Goal: Task Accomplishment & Management: Use online tool/utility

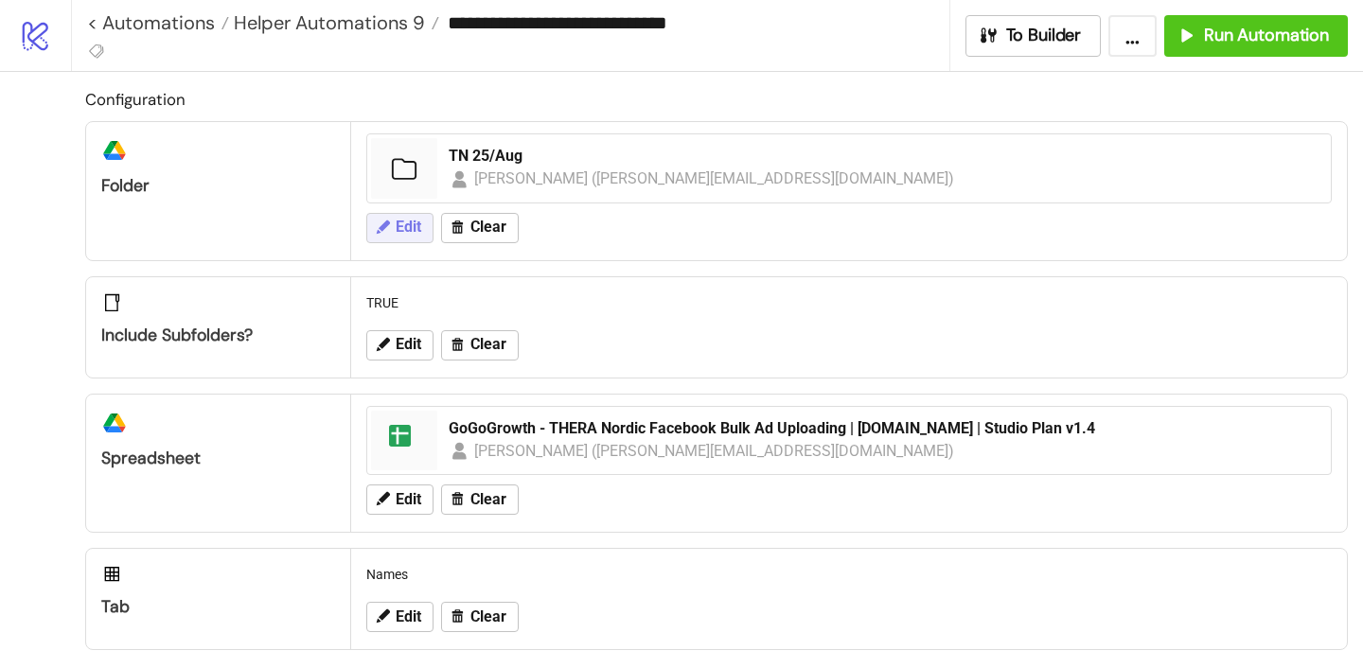
click at [414, 220] on span "Edit" at bounding box center [409, 227] width 26 height 17
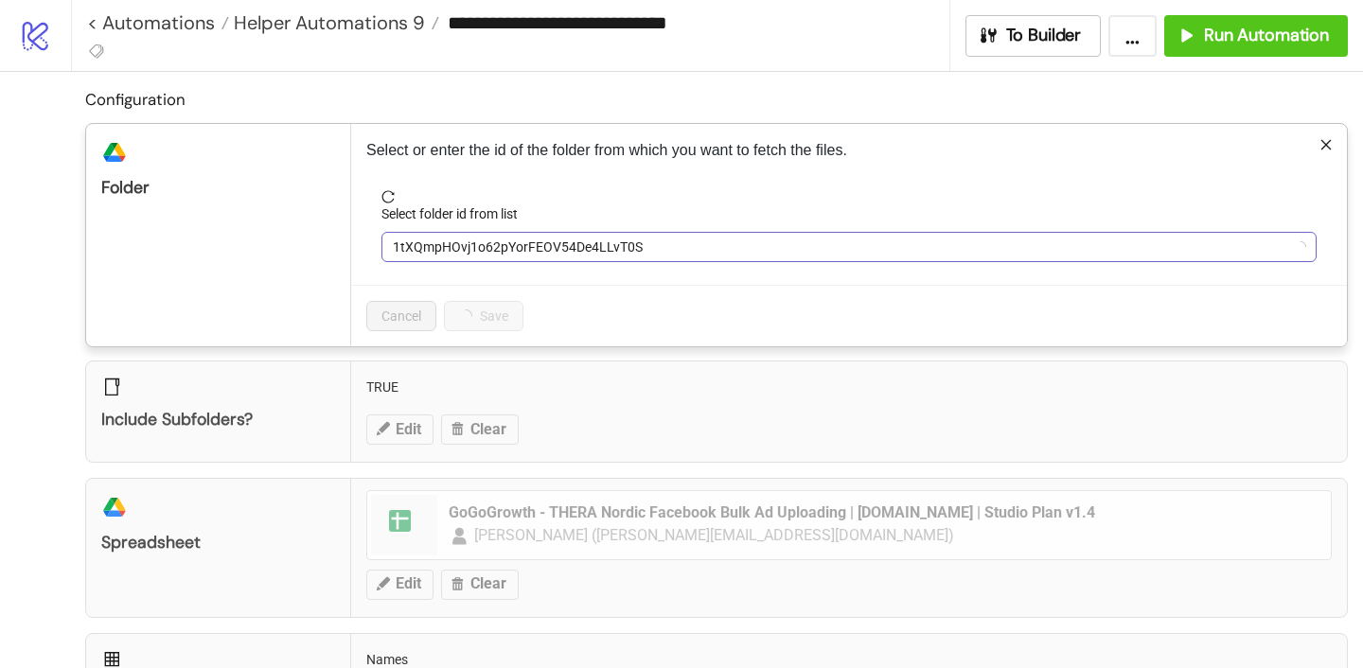
click at [474, 248] on span "1tXQmpHOvj1o62pYorFEOV54De4LLvT0S" at bounding box center [849, 247] width 912 height 28
click at [474, 248] on span "TN 25/Aug" at bounding box center [849, 247] width 912 height 28
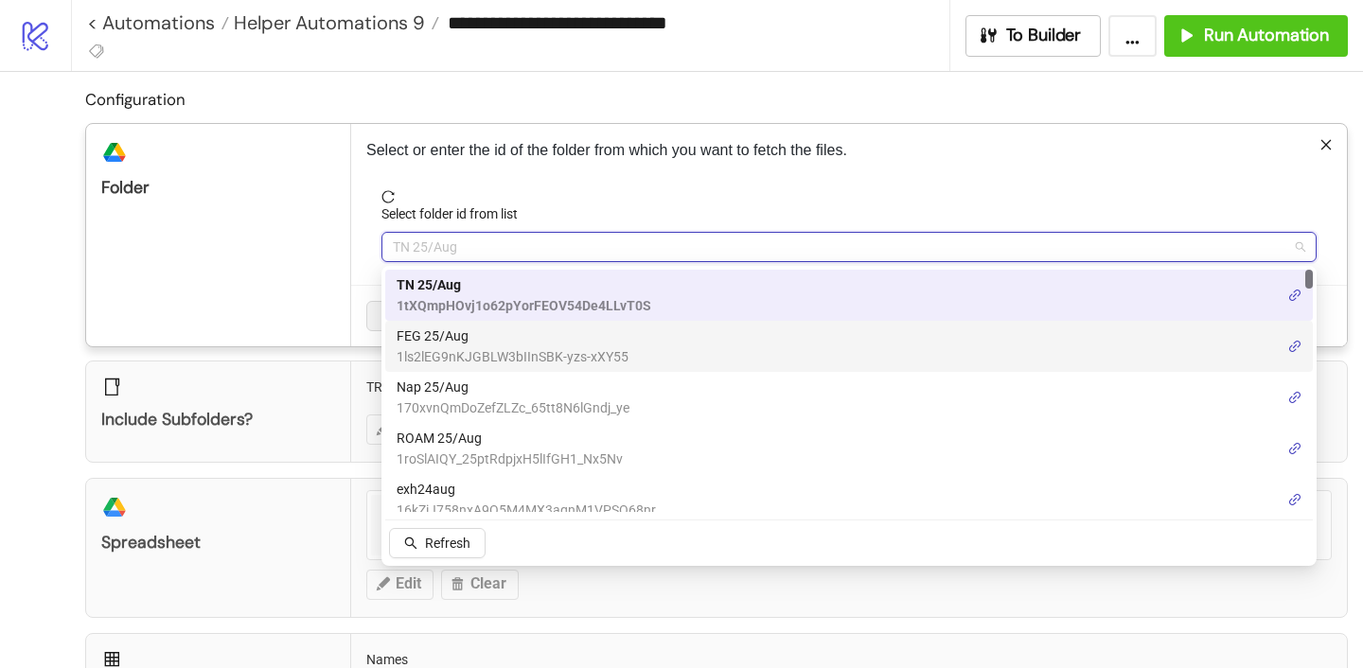
click at [472, 344] on span "FEG 25/Aug" at bounding box center [513, 336] width 232 height 21
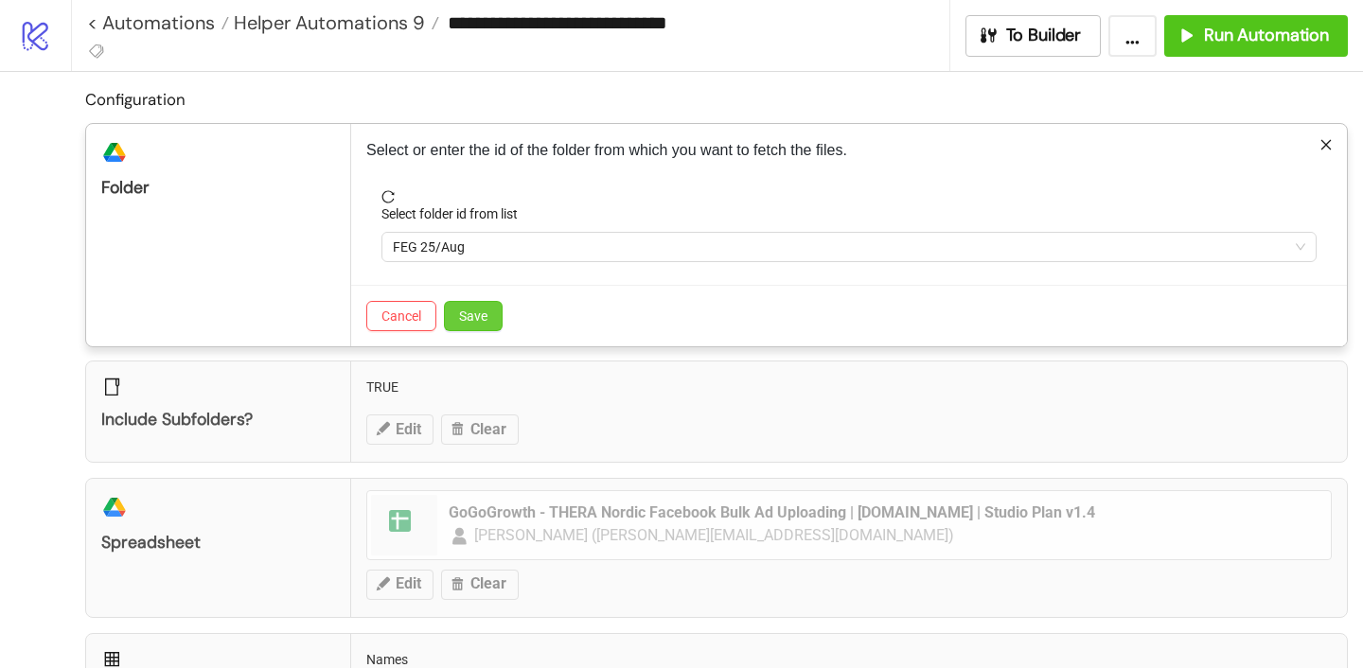
click at [484, 324] on button "Save" at bounding box center [473, 316] width 59 height 30
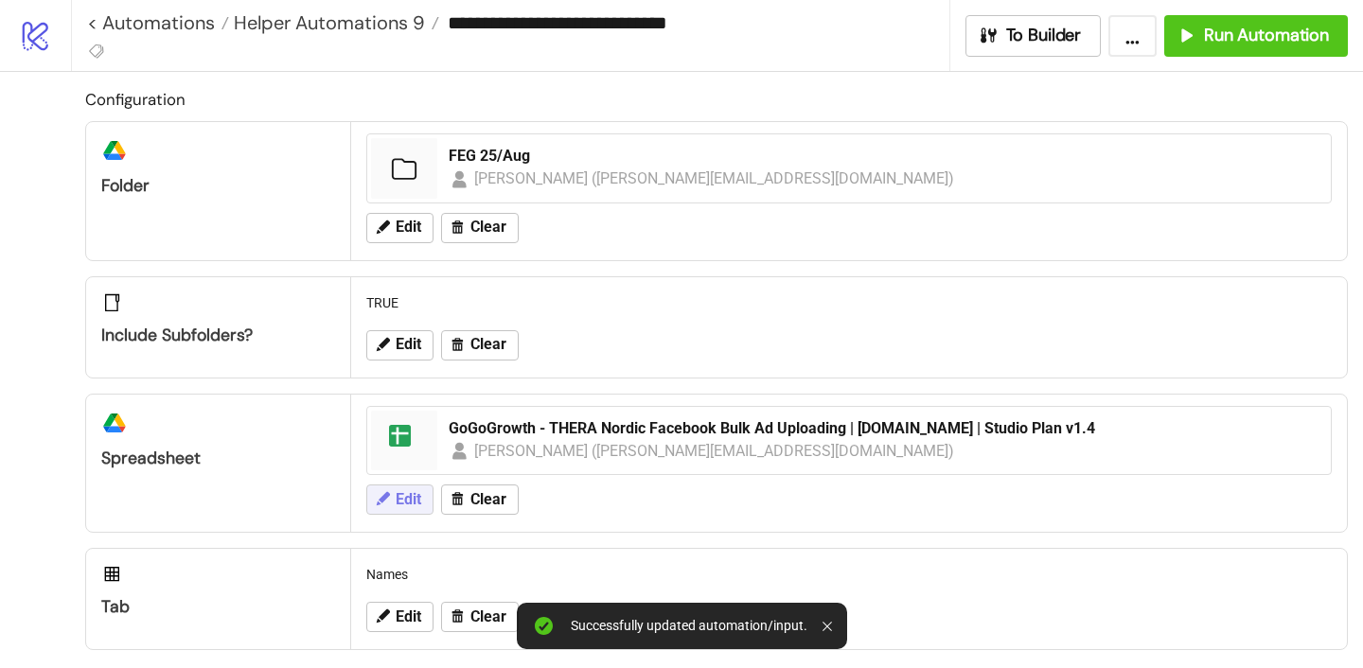
click at [408, 497] on span "Edit" at bounding box center [409, 499] width 26 height 17
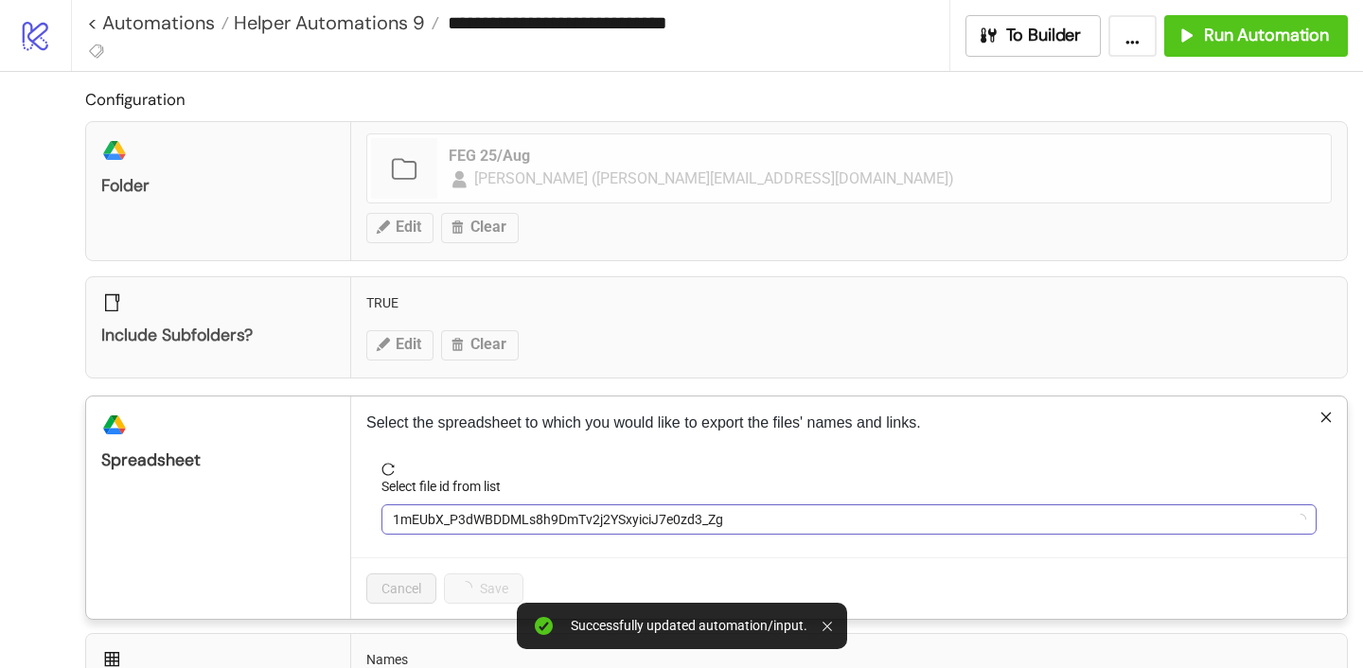
click at [460, 516] on span "1mEUbX_P3dWBDDMLs8h9DmTv2j2YSxyiciJ7e0zd3_Zg" at bounding box center [849, 519] width 912 height 28
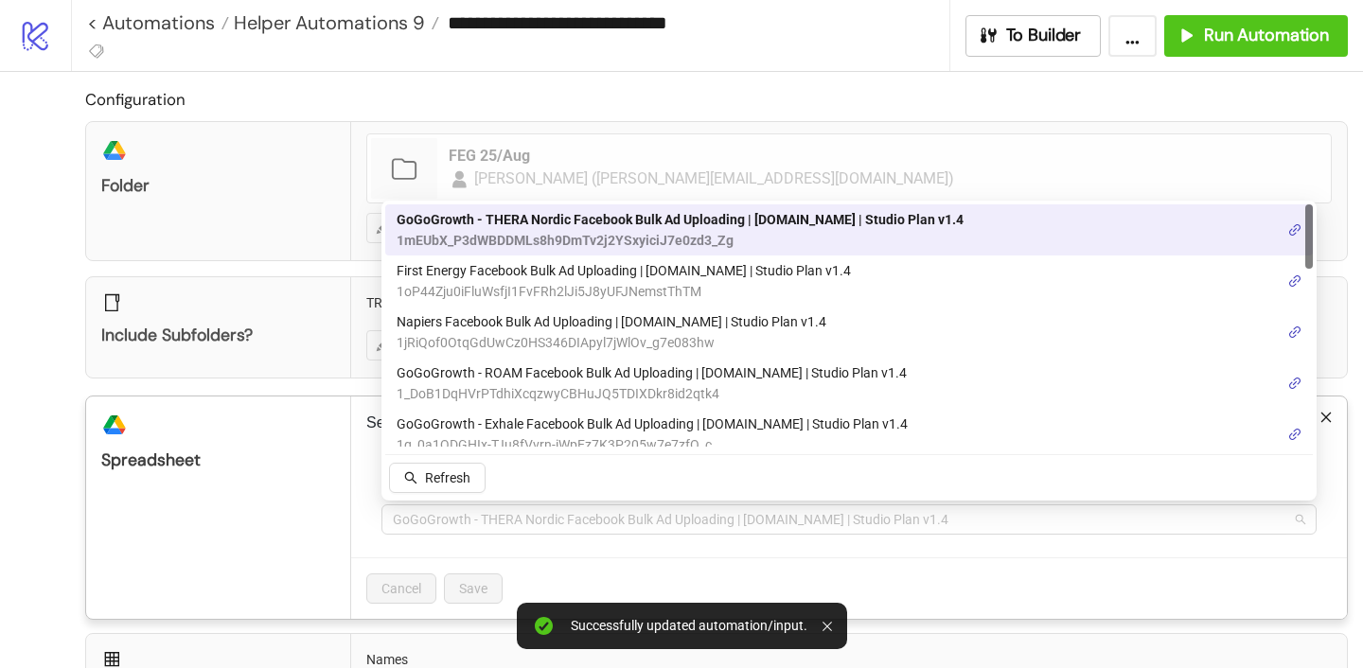
click at [460, 516] on span "GoGoGrowth - THERA Nordic Facebook Bulk Ad Uploading | [DOMAIN_NAME] | Studio P…" at bounding box center [849, 519] width 912 height 28
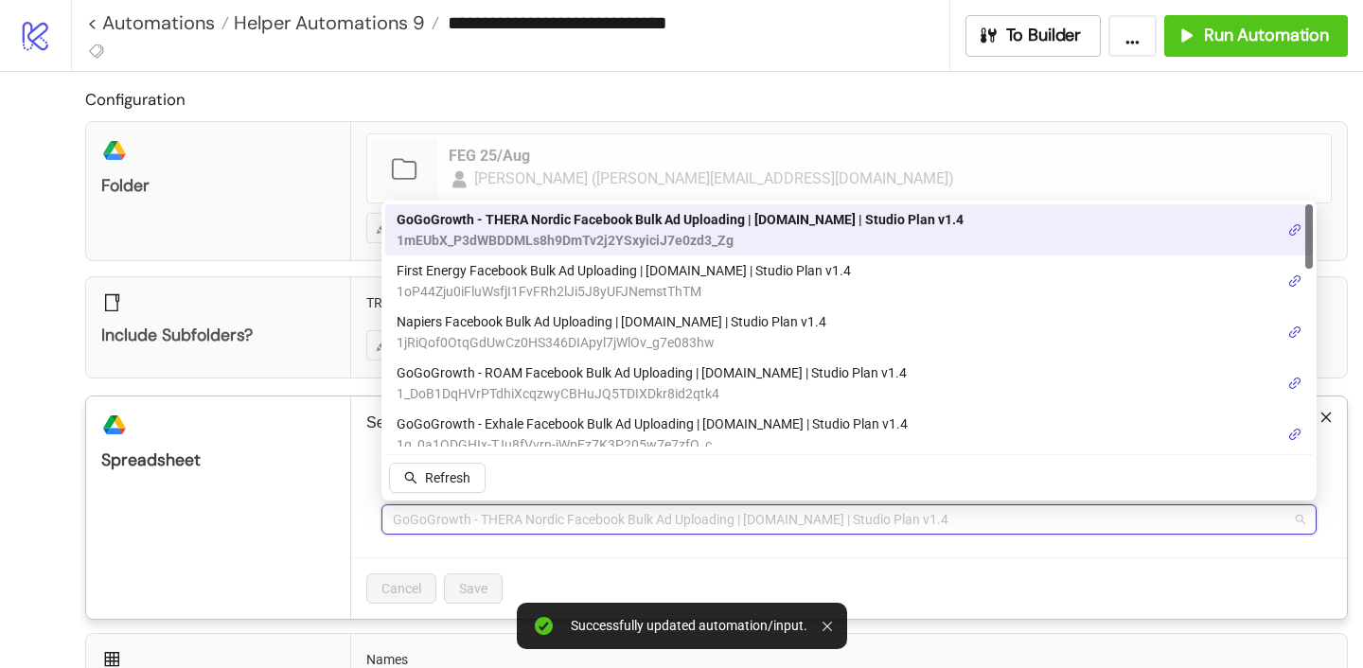
type input "*"
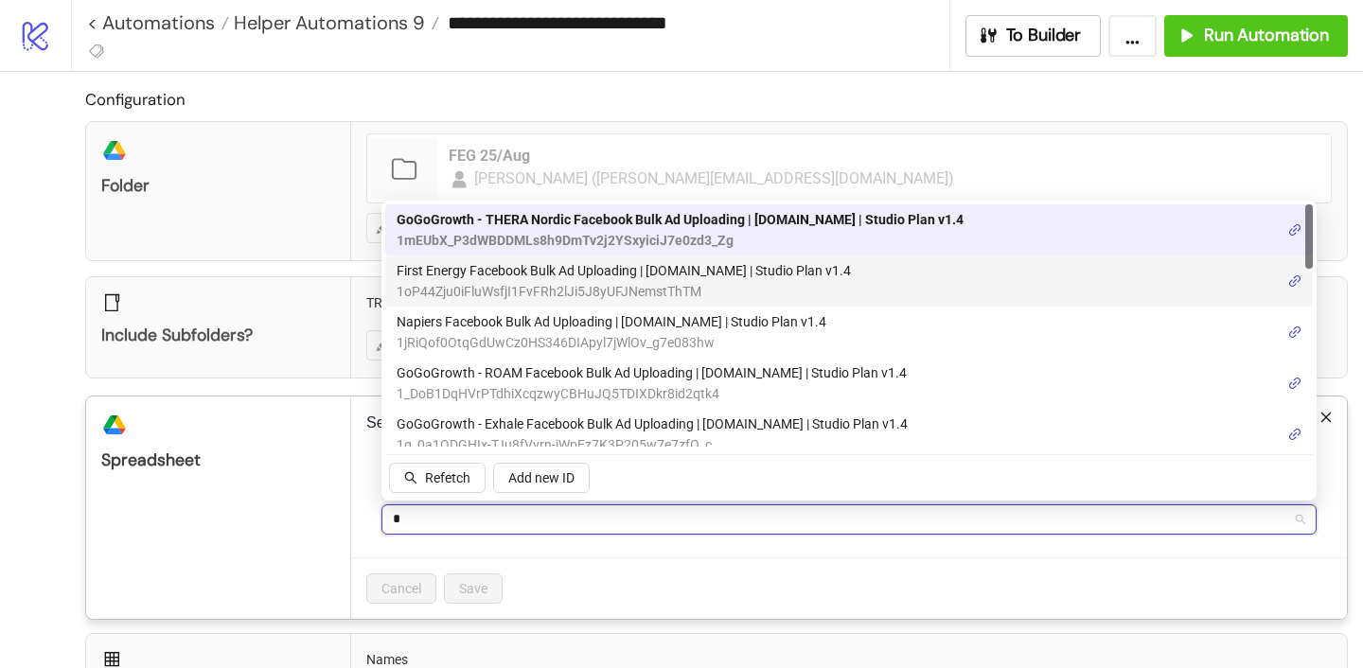
click at [442, 278] on span "First Energy Facebook Bulk Ad Uploading | [DOMAIN_NAME] | Studio Plan v1.4" at bounding box center [624, 270] width 454 height 21
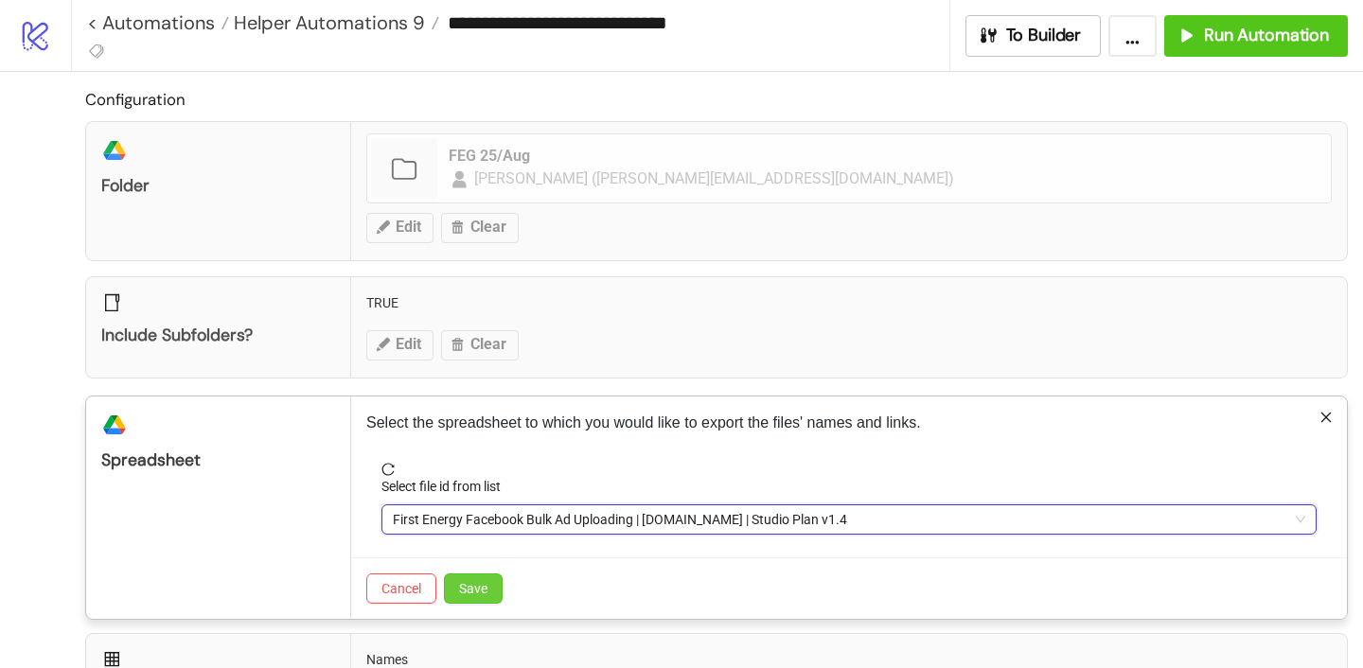
click at [479, 588] on span "Save" at bounding box center [473, 588] width 28 height 15
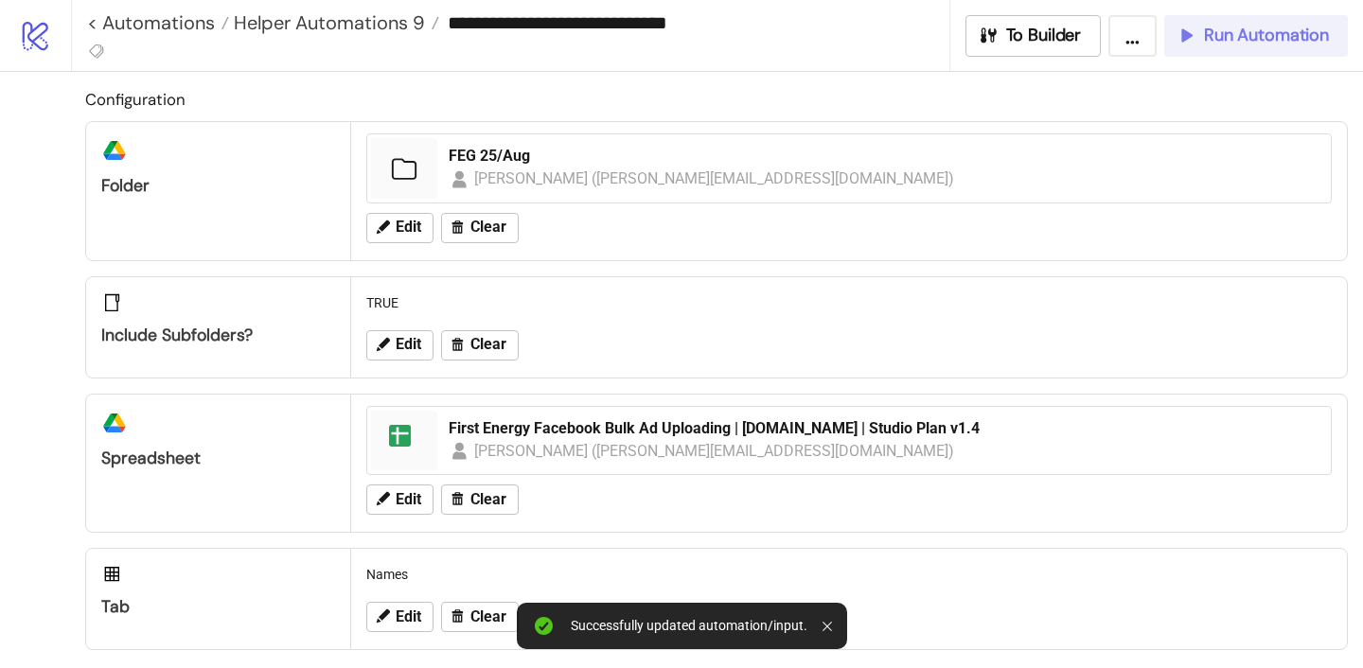
click at [1233, 36] on span "Run Automation" at bounding box center [1266, 36] width 125 height 22
